Goal: Navigation & Orientation: Find specific page/section

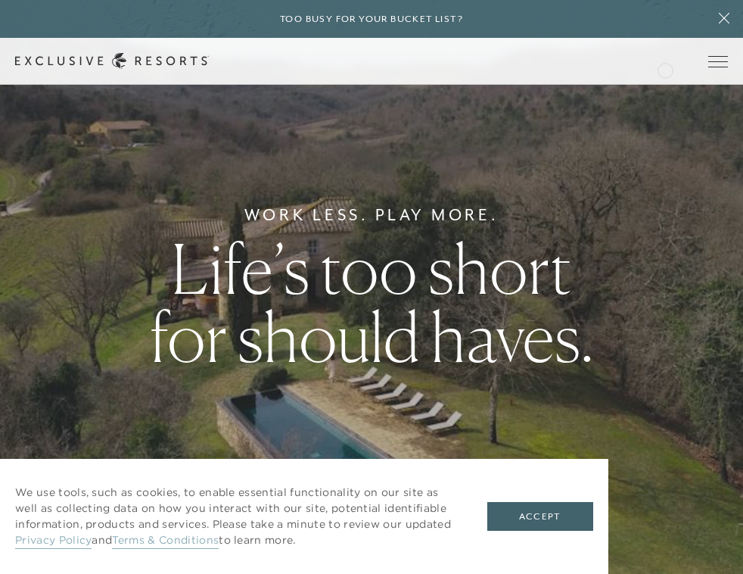
click at [665, 67] on div "Schedule a Meeting Get Started Visit home page Member Login Schedule a Meeting …" at bounding box center [371, 61] width 743 height 47
click at [0, 0] on link "Member Login" at bounding box center [0, 0] width 0 height 0
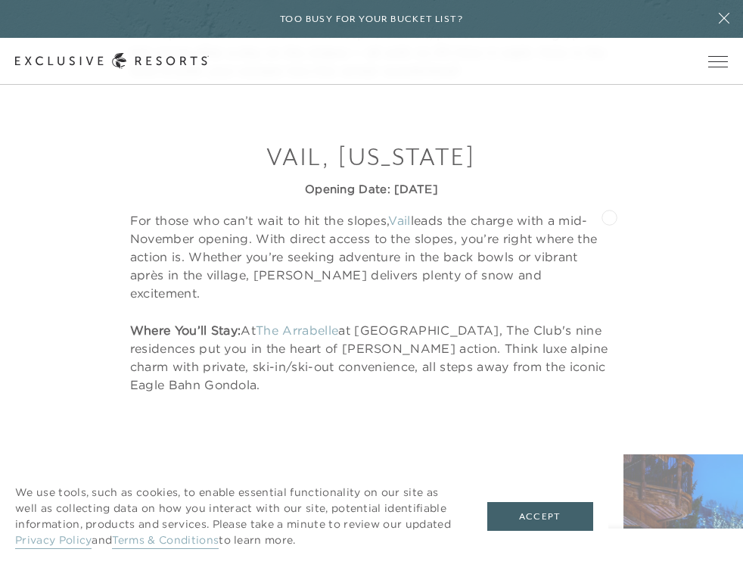
scroll to position [742, 0]
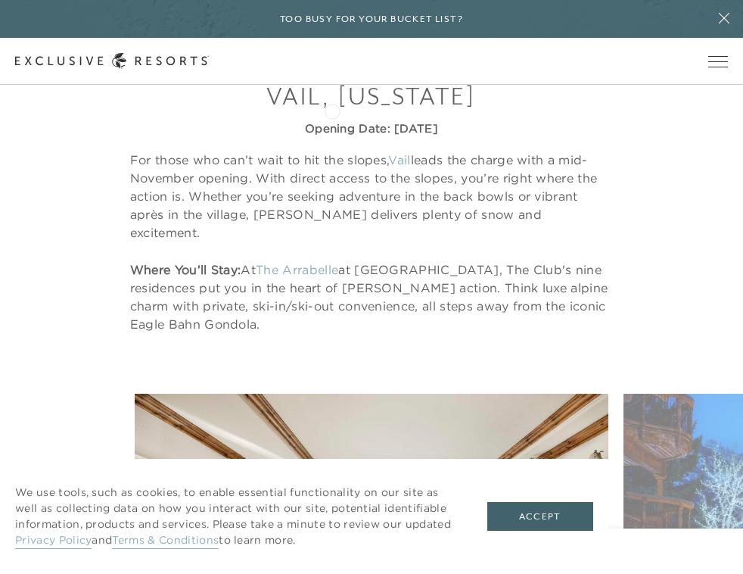
click at [331, 85] on header "Skip to main content Too busy for your bucket list? Not a bucket list. A bluepr…" at bounding box center [371, 42] width 743 height 85
click at [303, 262] on link "The Arrabelle" at bounding box center [297, 269] width 83 height 15
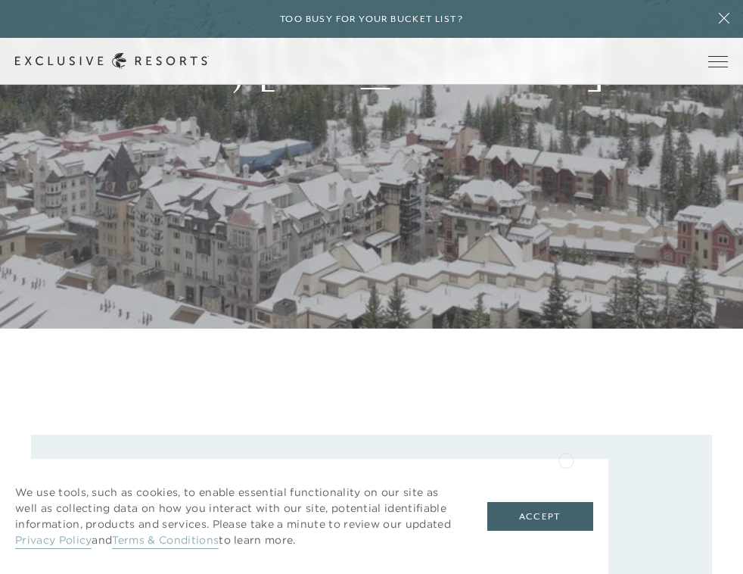
scroll to position [262, 0]
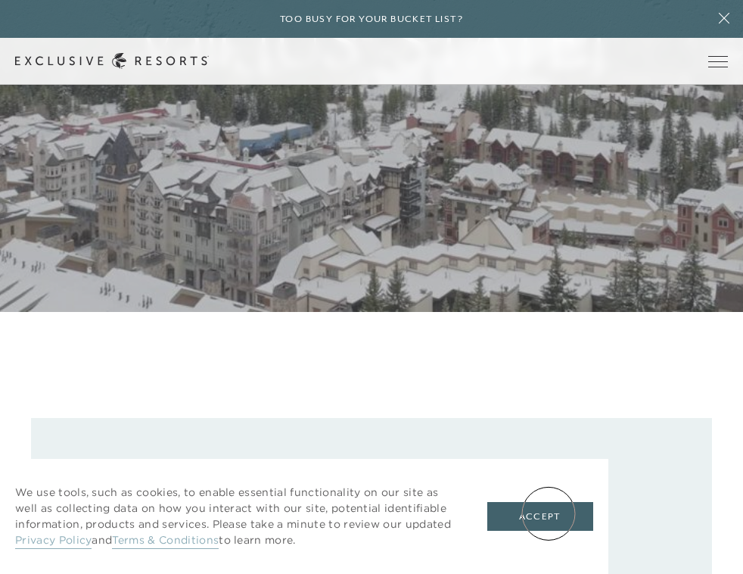
click at [549, 513] on button "Accept" at bounding box center [540, 516] width 106 height 29
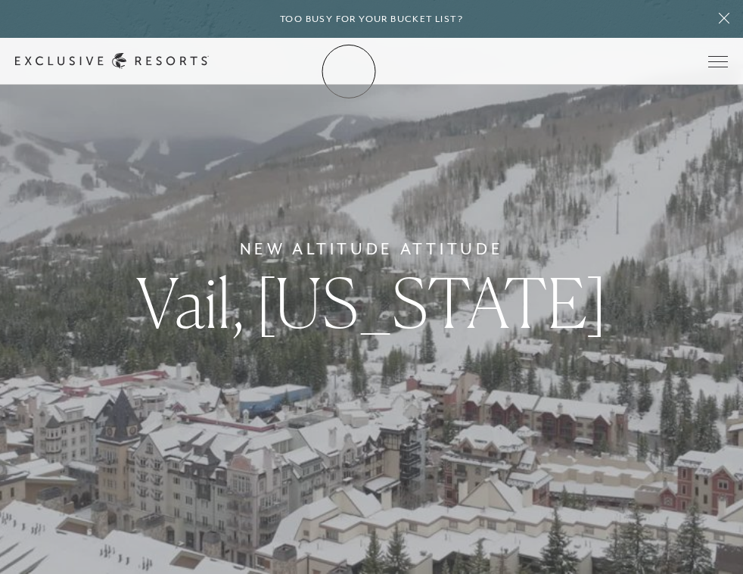
scroll to position [0, 0]
click at [0, 0] on link "Member Login" at bounding box center [0, 0] width 0 height 0
